Goal: Check status: Check status

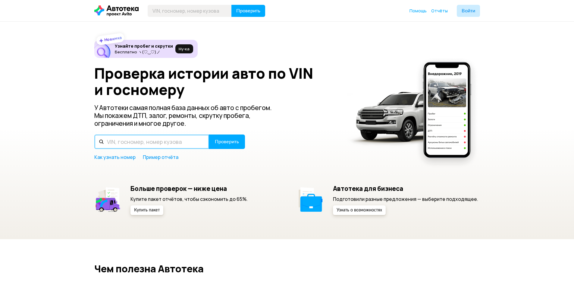
drag, startPoint x: 0, startPoint y: 0, endPoint x: 126, endPoint y: 145, distance: 192.2
click at [126, 145] on input "text" at bounding box center [151, 141] width 115 height 14
paste input "М026УУ78"
type input "М026УУ78"
click at [227, 144] on span "Проверить" at bounding box center [227, 141] width 24 height 5
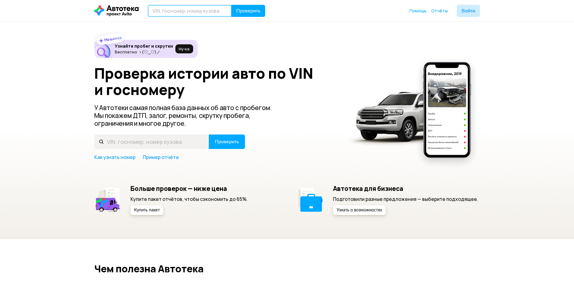
click at [172, 9] on input "text" at bounding box center [190, 11] width 84 height 12
paste input "М006УУ178"
type input "М006УУ178"
click at [253, 8] on span "Проверить" at bounding box center [248, 10] width 24 height 5
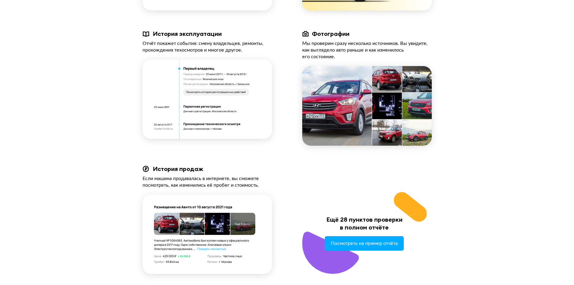
scroll to position [542, 0]
